Goal: Task Accomplishment & Management: Use online tool/utility

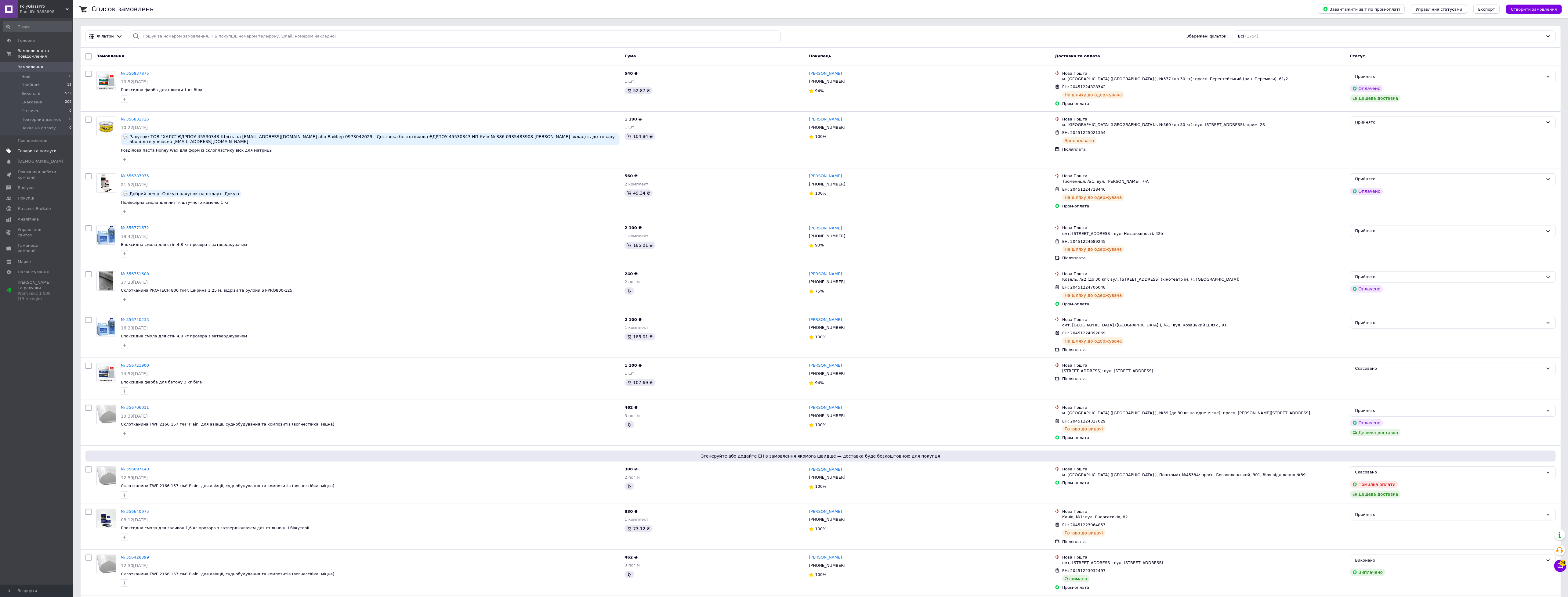
click at [24, 148] on span "Товари та послуги" at bounding box center [37, 151] width 39 height 5
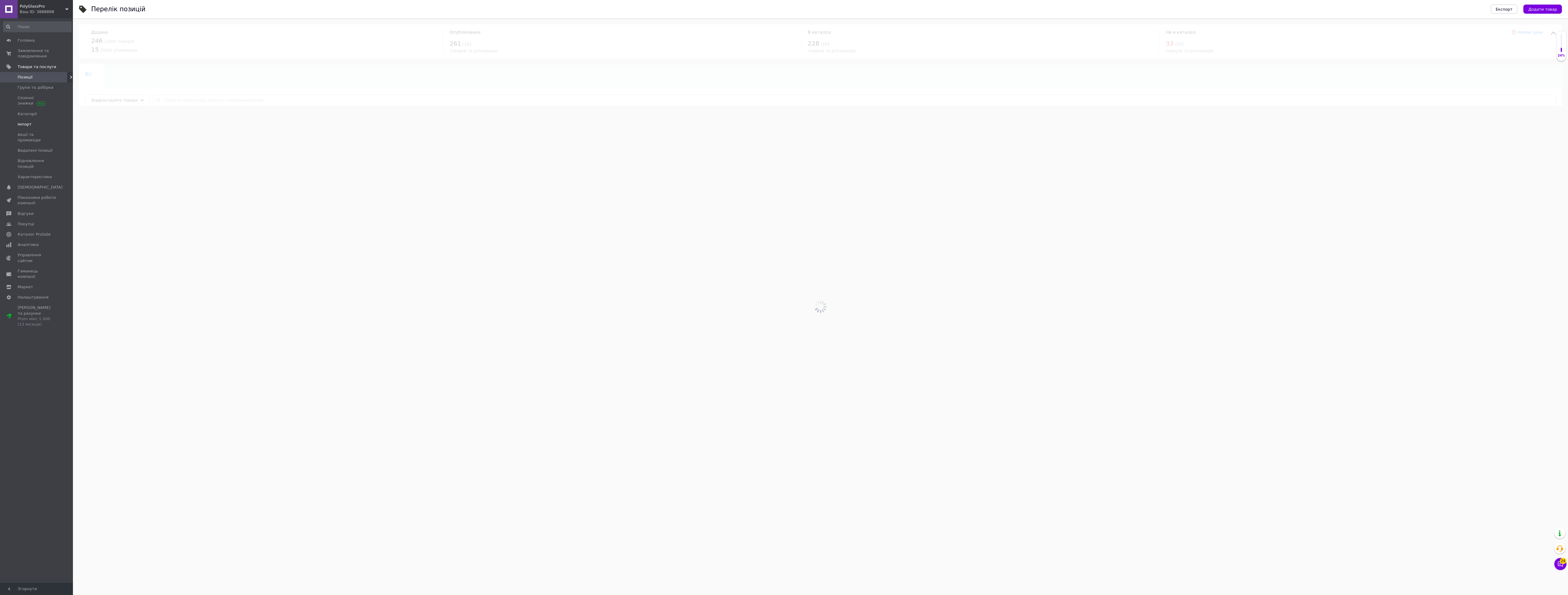
click at [25, 124] on span "Імпорт" at bounding box center [24, 124] width 14 height 5
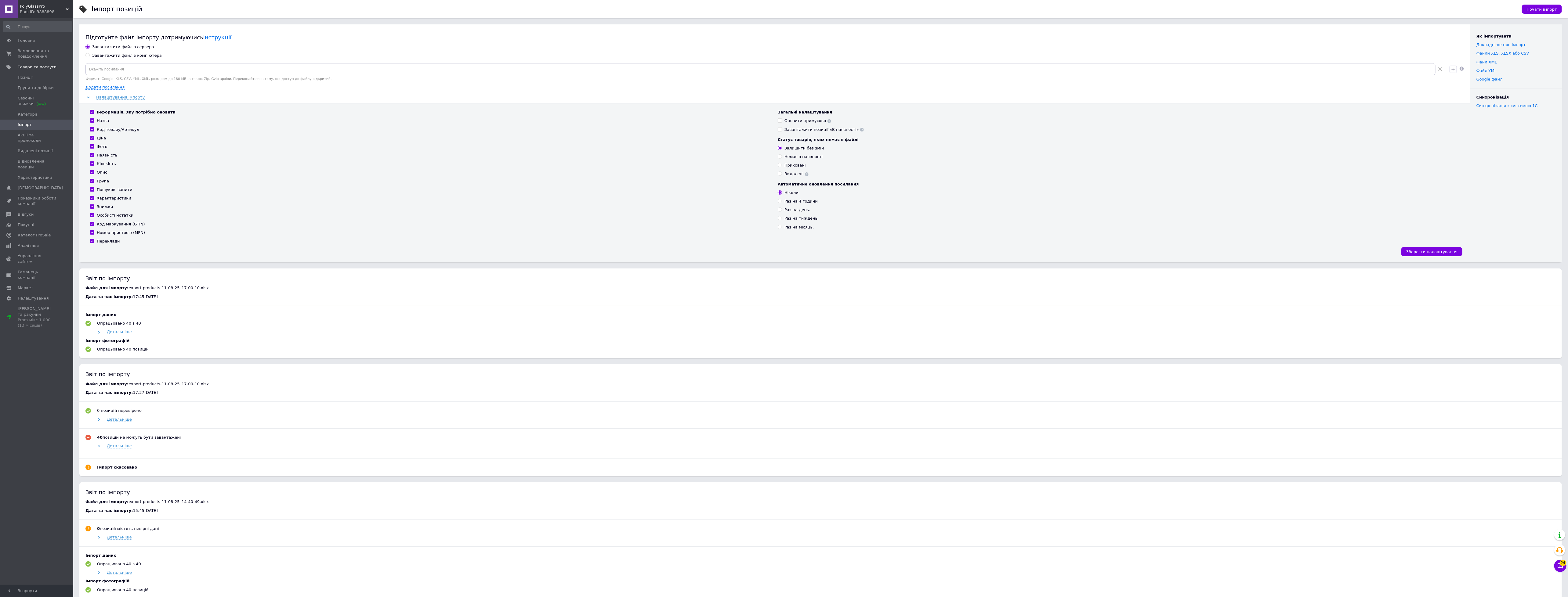
click at [88, 55] on input "Завантажити файл з комп'ютера" at bounding box center [87, 55] width 4 height 4
radio input "true"
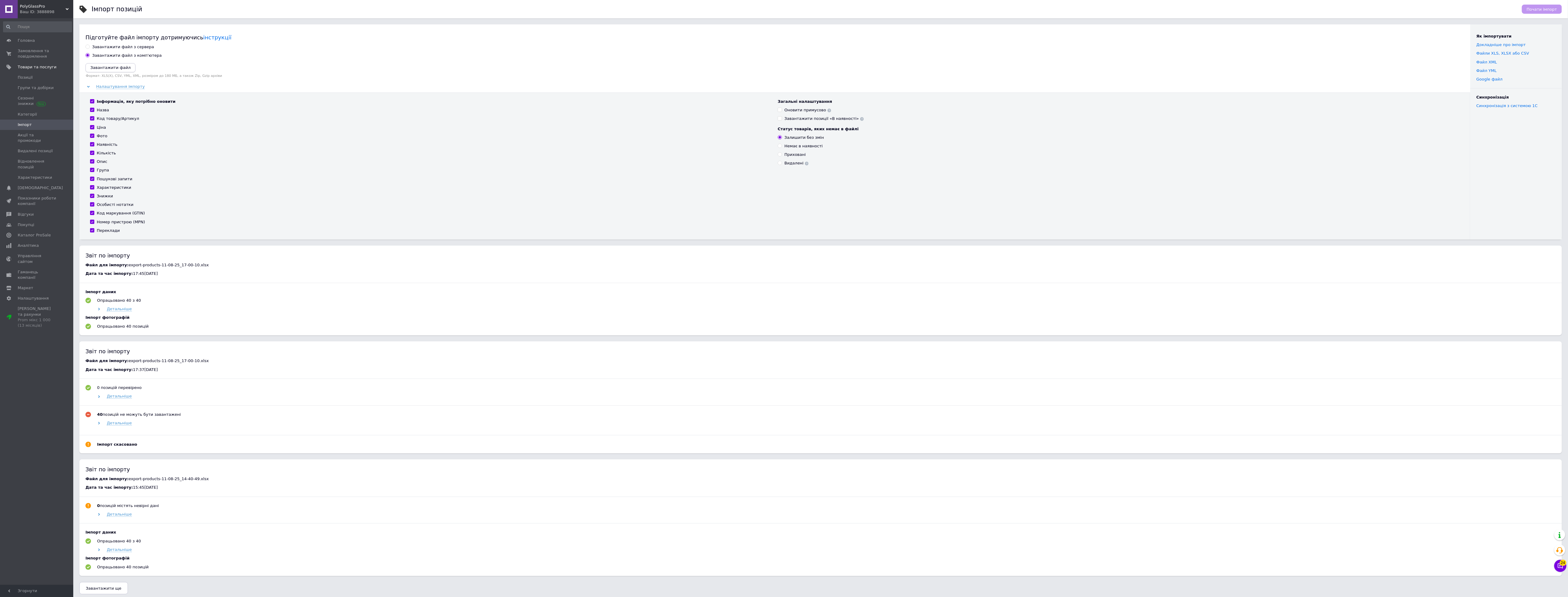
click at [108, 66] on icon "Завантажити файл" at bounding box center [111, 67] width 40 height 4
click at [1533, 9] on span "Почати імпорт" at bounding box center [1541, 9] width 30 height 4
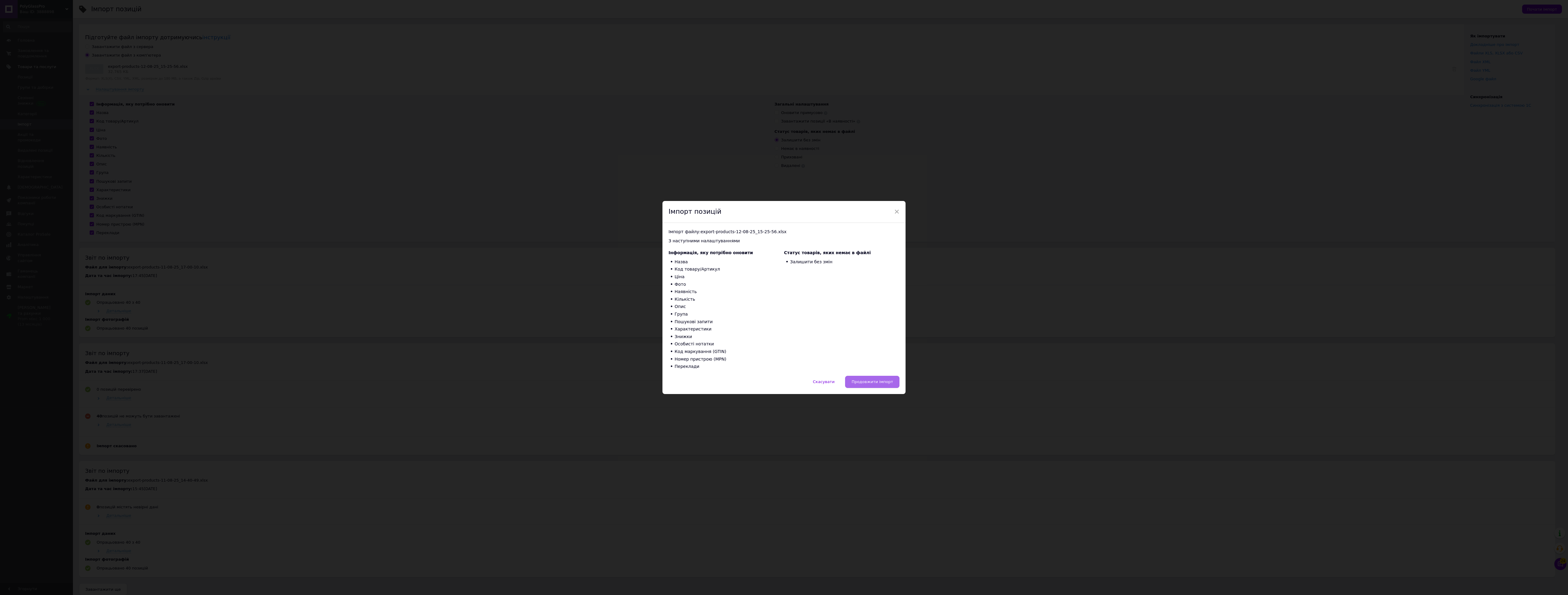
click at [892, 380] on button "Продовжити імпорт" at bounding box center [872, 382] width 54 height 12
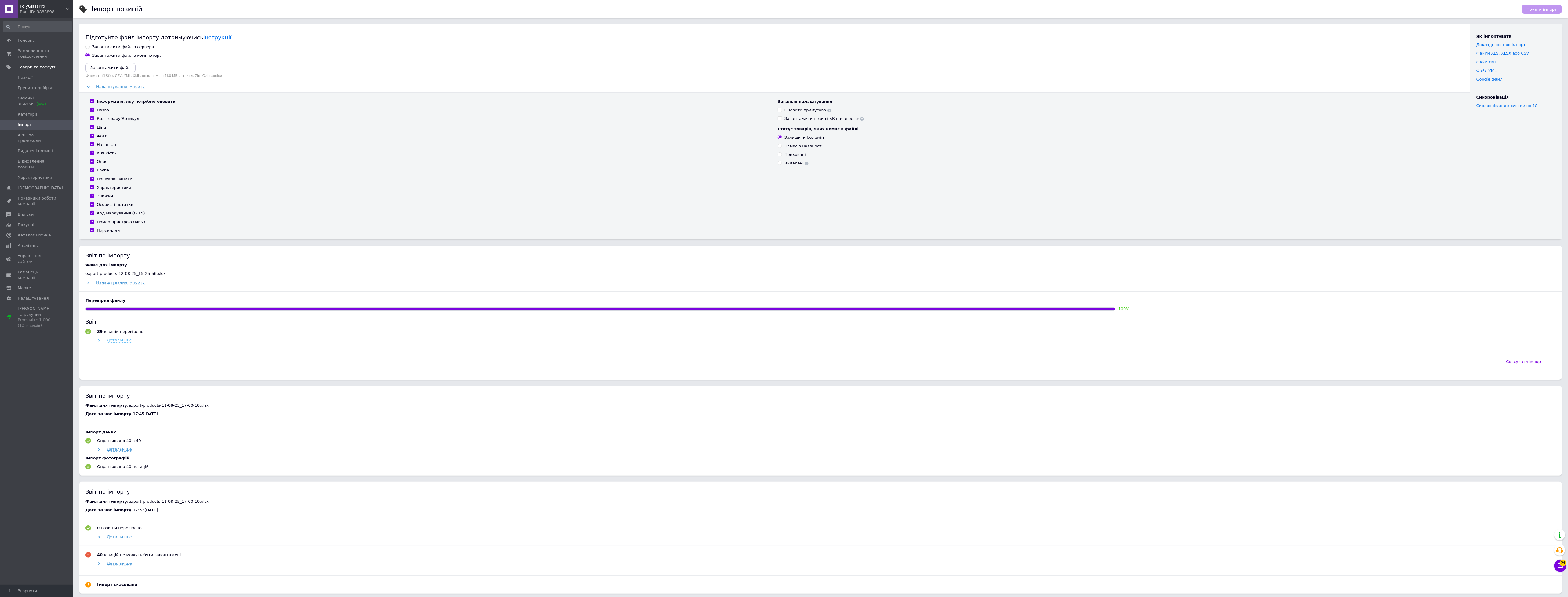
click at [117, 340] on span "Детальніше" at bounding box center [119, 340] width 25 height 5
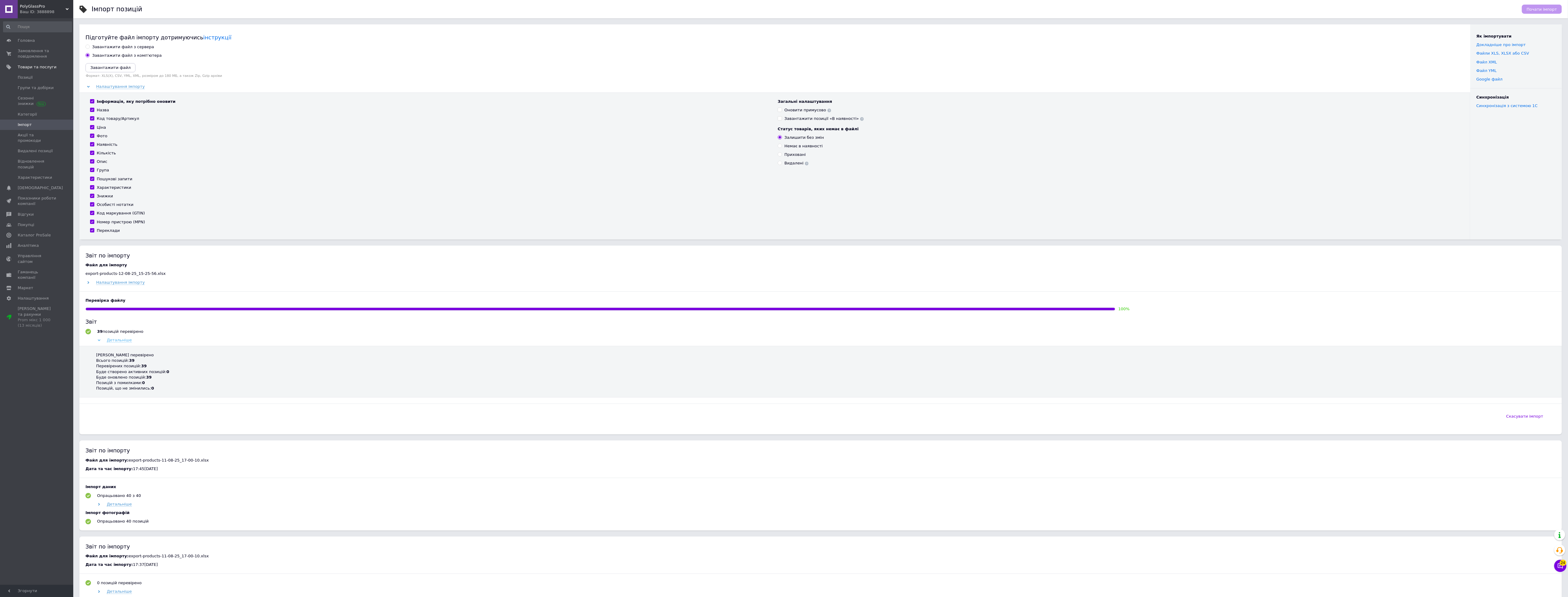
click at [118, 340] on span "Детальніше" at bounding box center [119, 340] width 25 height 5
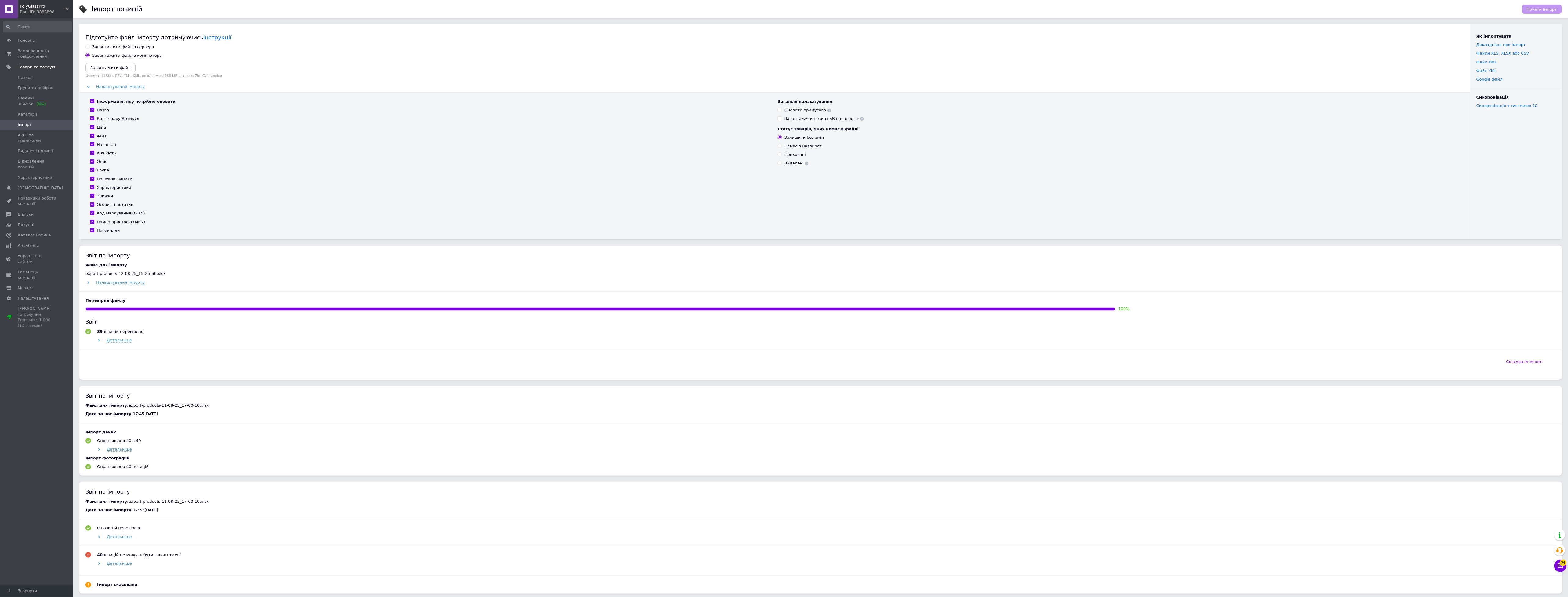
click at [118, 340] on span "Детальніше" at bounding box center [119, 340] width 25 height 5
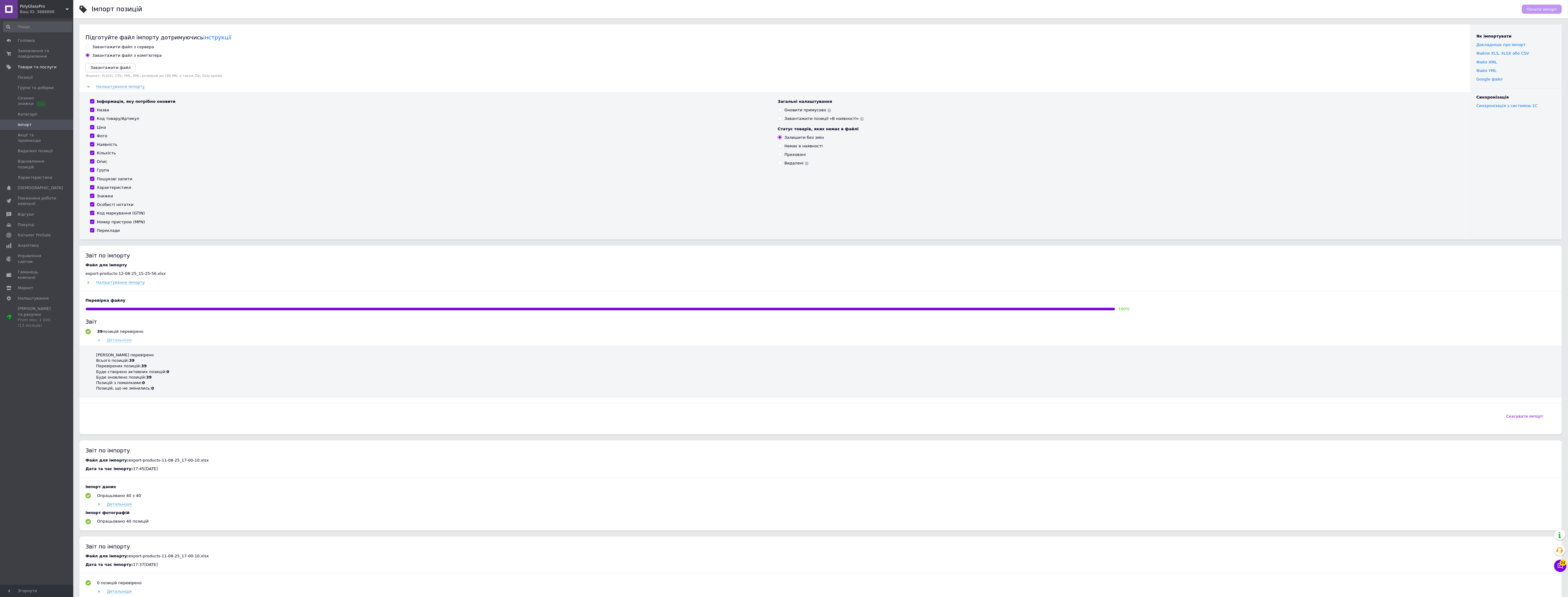
click at [118, 340] on span "Детальніше" at bounding box center [119, 340] width 25 height 5
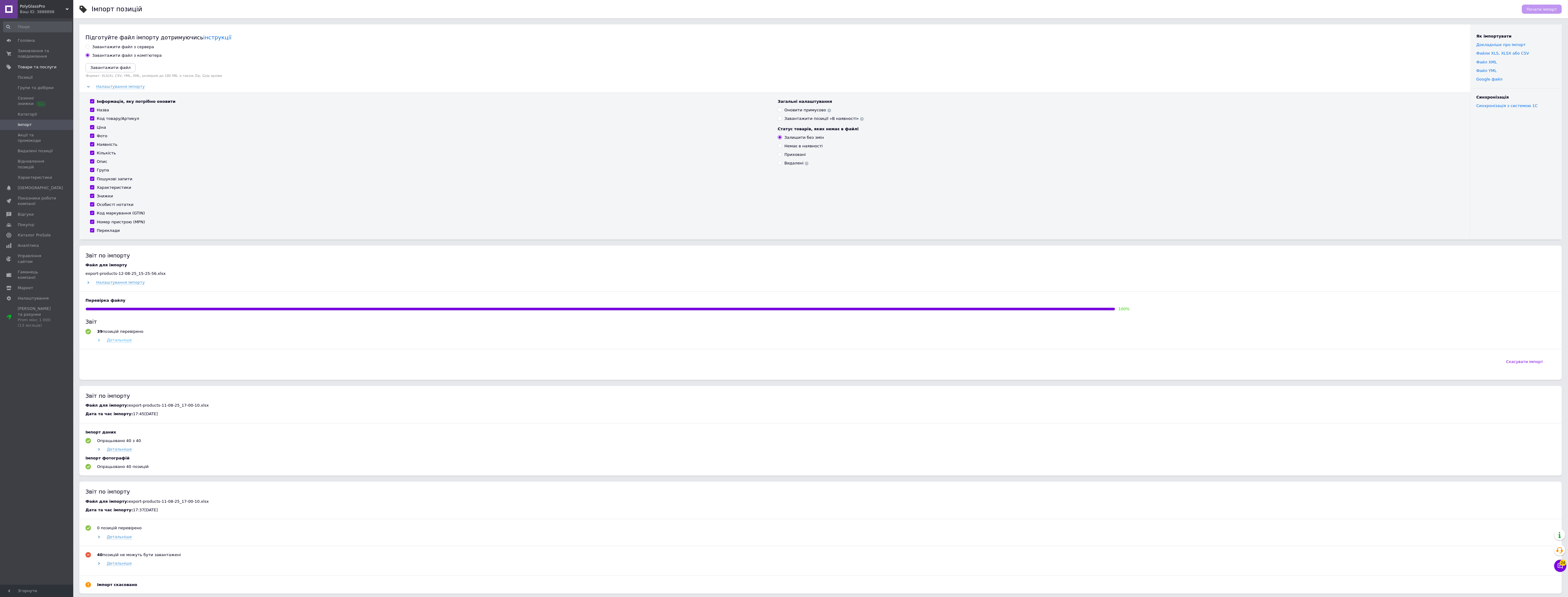
click at [118, 340] on span "Детальніше" at bounding box center [119, 340] width 25 height 5
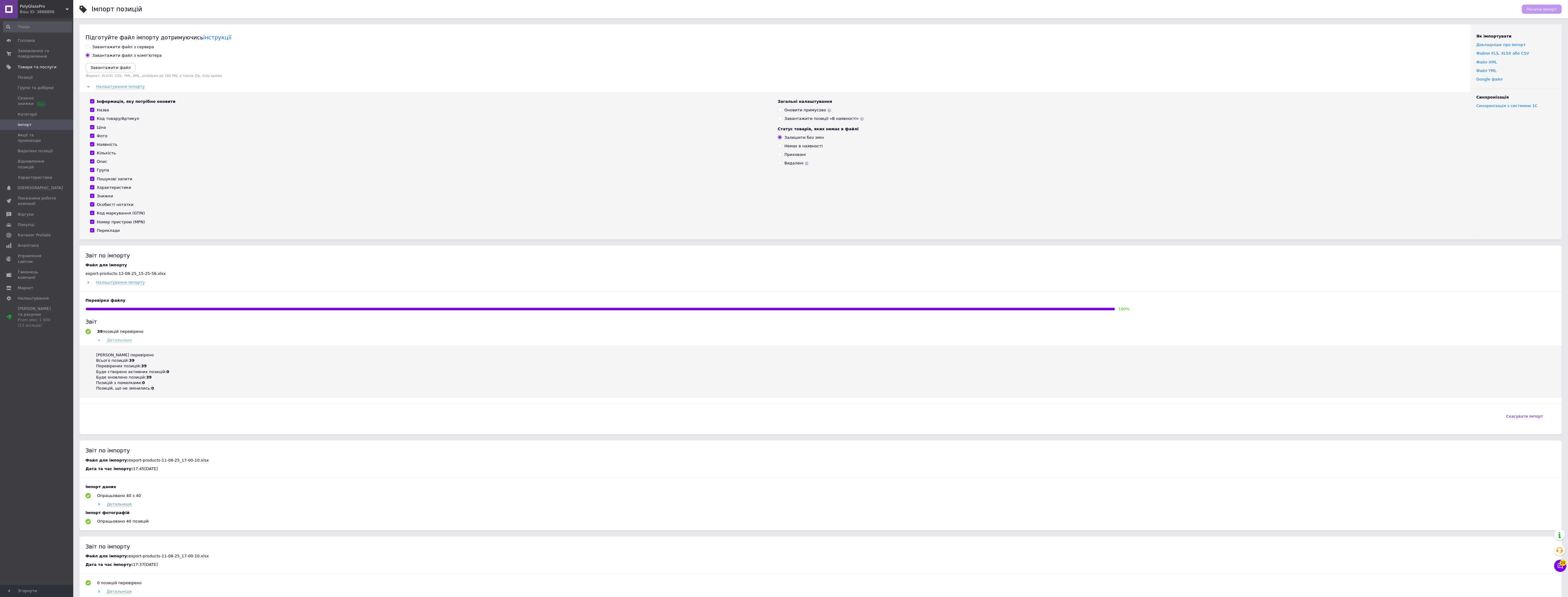
click at [118, 340] on span "Детальніше" at bounding box center [119, 340] width 25 height 5
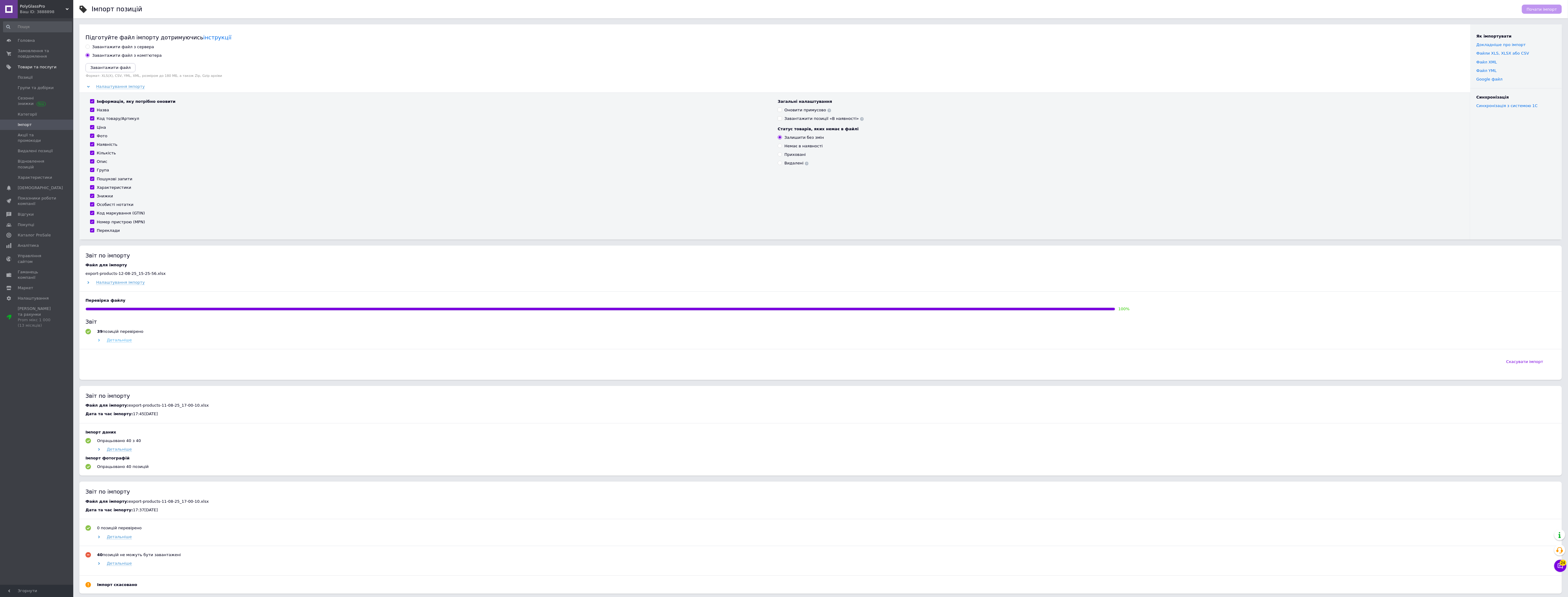
click at [118, 340] on span "Детальніше" at bounding box center [119, 340] width 25 height 5
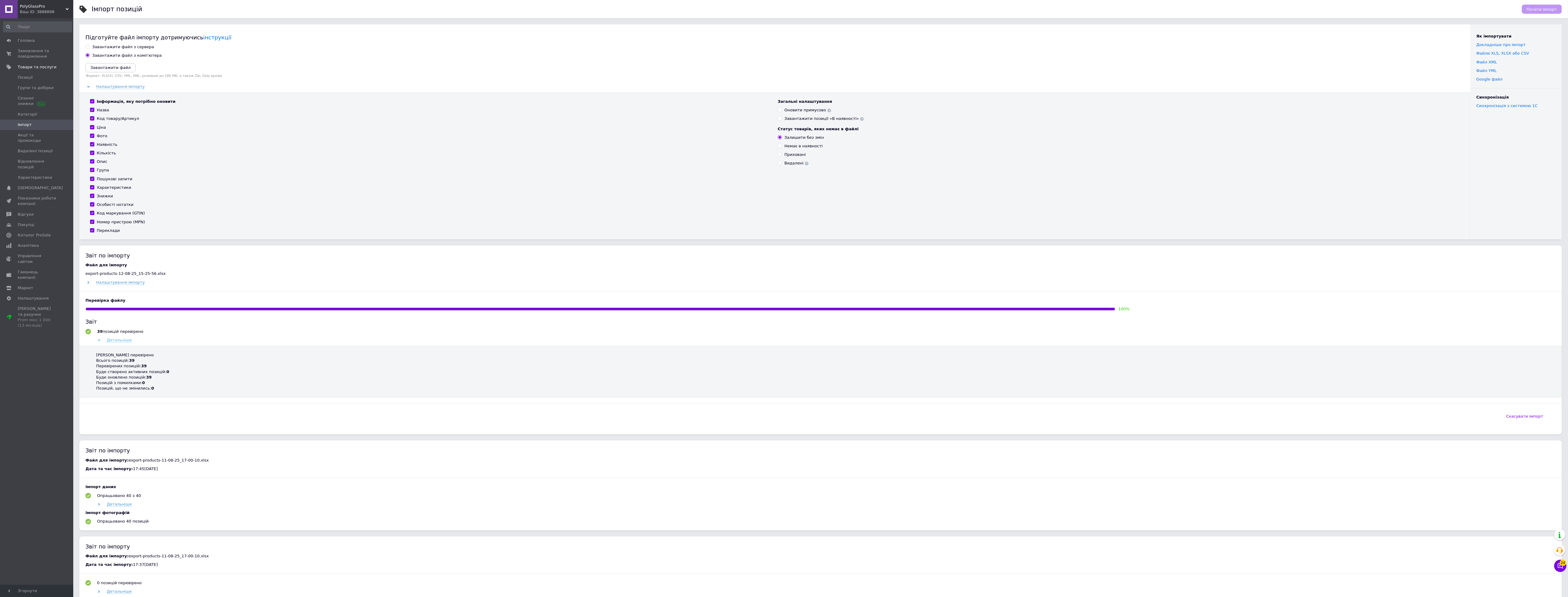
click at [118, 340] on span "Детальніше" at bounding box center [119, 340] width 25 height 5
